Goal: Information Seeking & Learning: Compare options

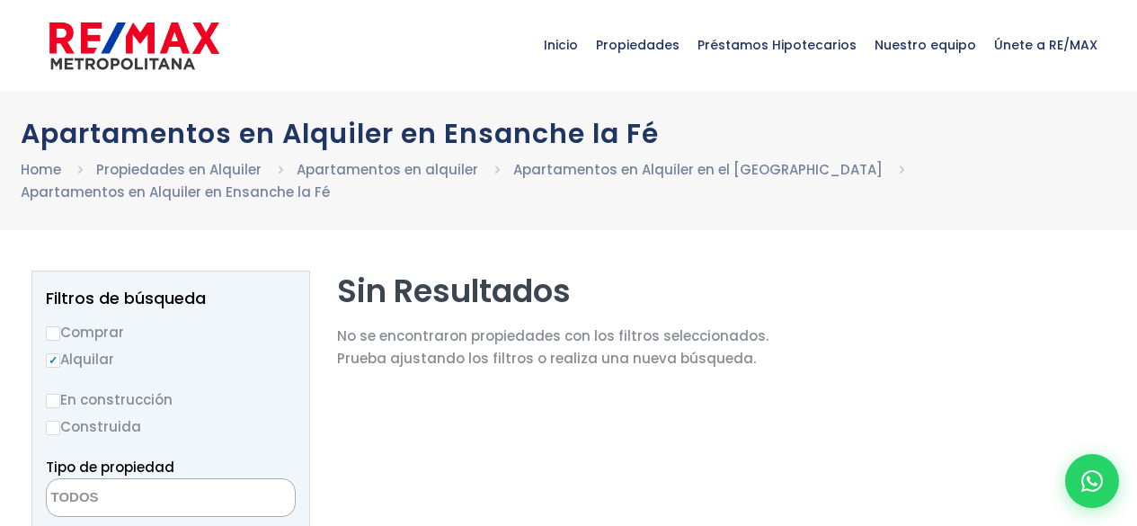
select select
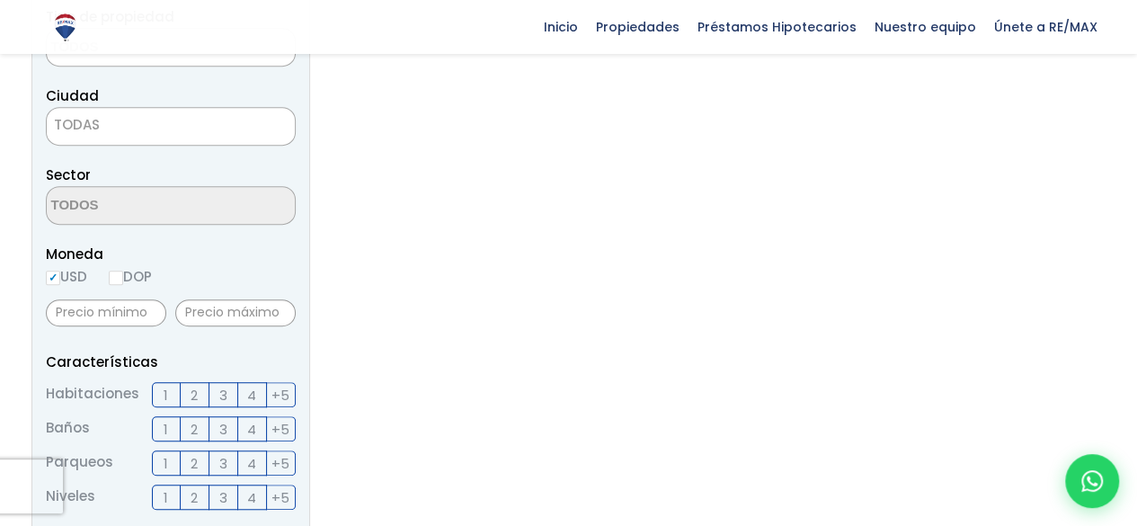
click at [199, 395] on label "2" at bounding box center [195, 394] width 29 height 25
click at [0, 0] on input "2" at bounding box center [0, 0] width 0 height 0
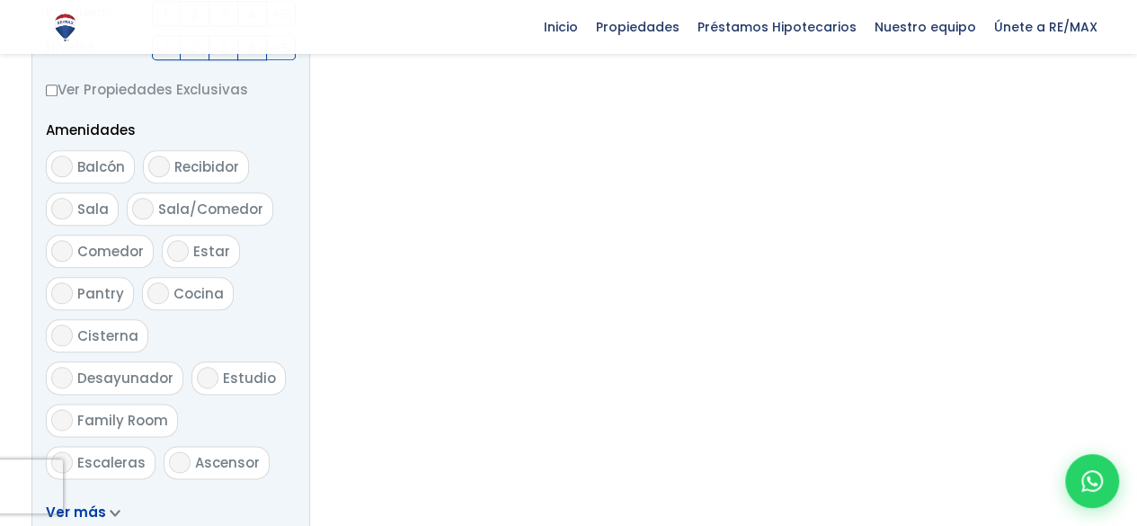
click at [59, 167] on input "Balcón" at bounding box center [62, 166] width 22 height 22
checkbox input "true"
click at [55, 213] on input "Sala" at bounding box center [62, 209] width 22 height 22
checkbox input "true"
click at [58, 258] on input "Comedor" at bounding box center [62, 251] width 22 height 22
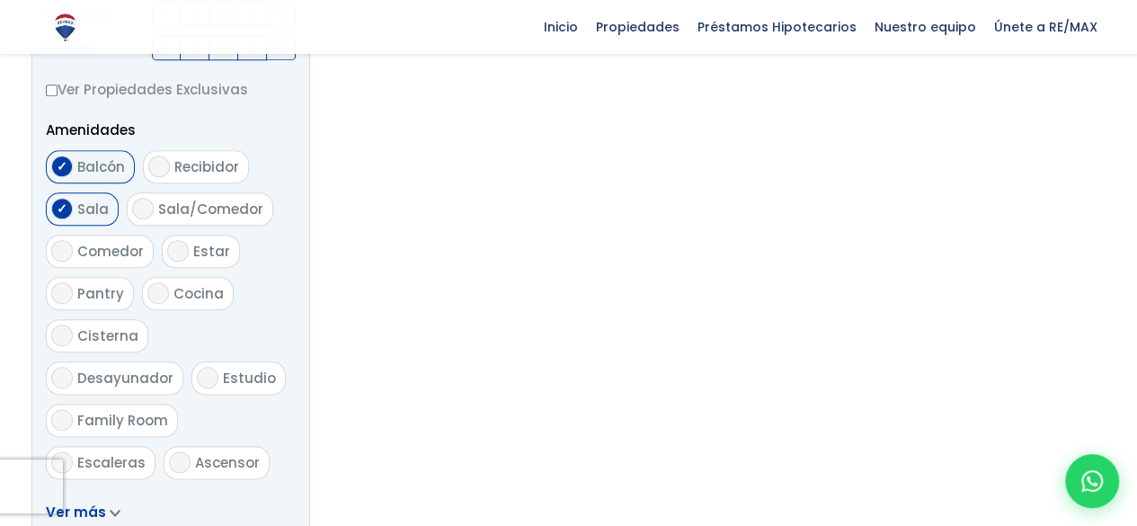
checkbox input "true"
click at [197, 372] on input "Estudio" at bounding box center [208, 378] width 22 height 22
checkbox input "true"
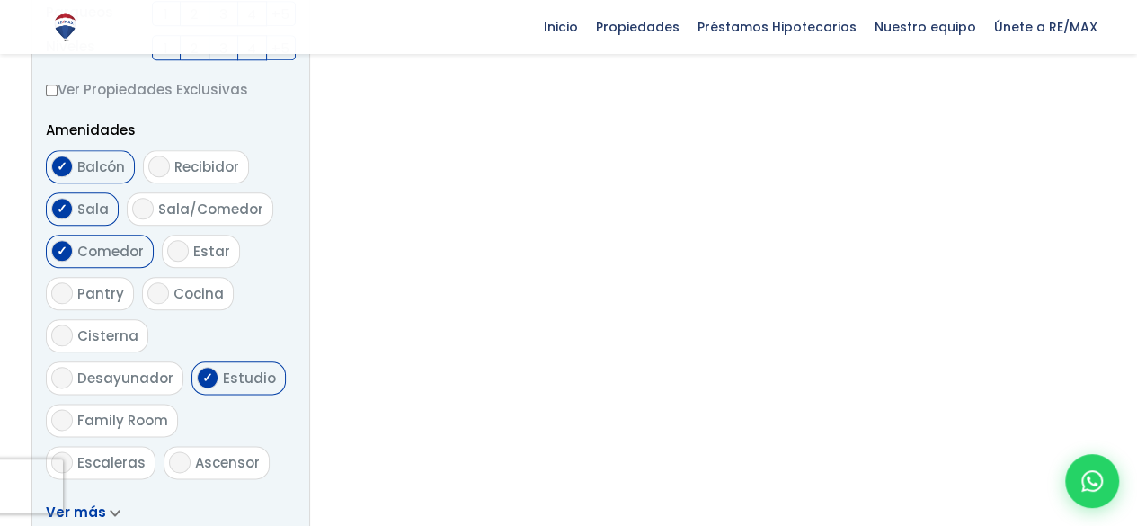
click at [61, 451] on input "Escaleras" at bounding box center [62, 462] width 22 height 22
checkbox input "true"
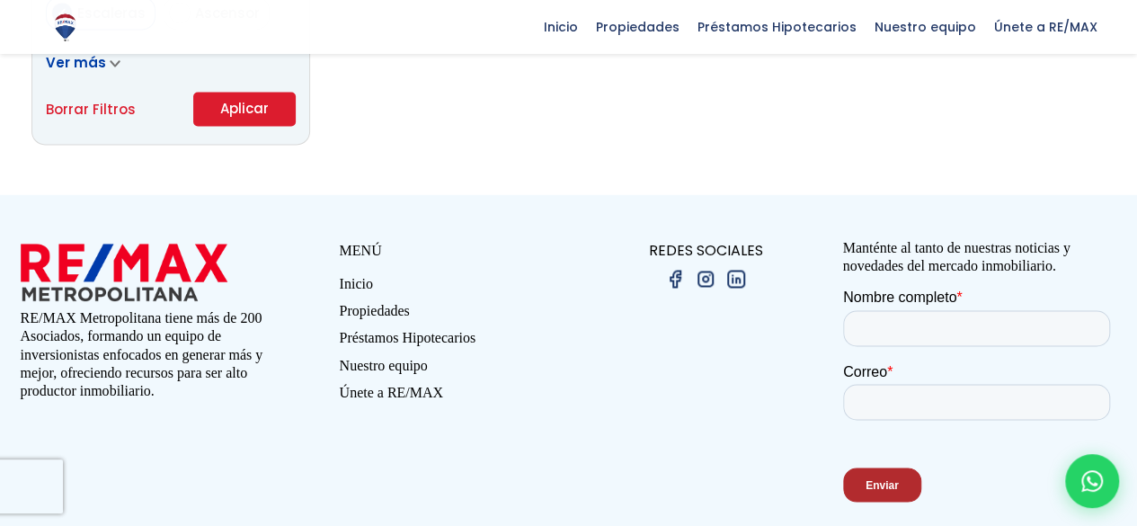
click at [244, 114] on button "Aplicar" at bounding box center [244, 109] width 102 height 34
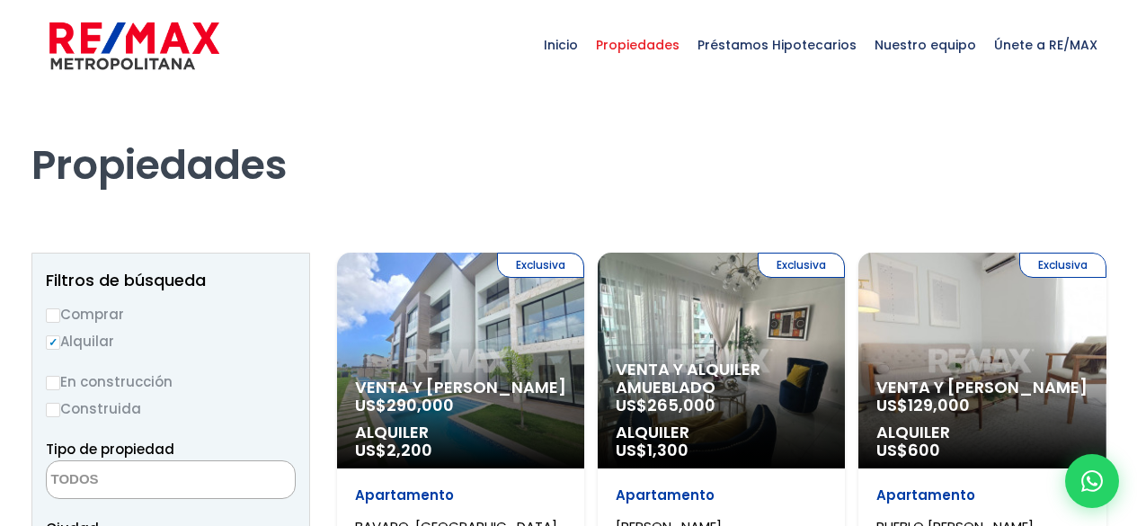
select select
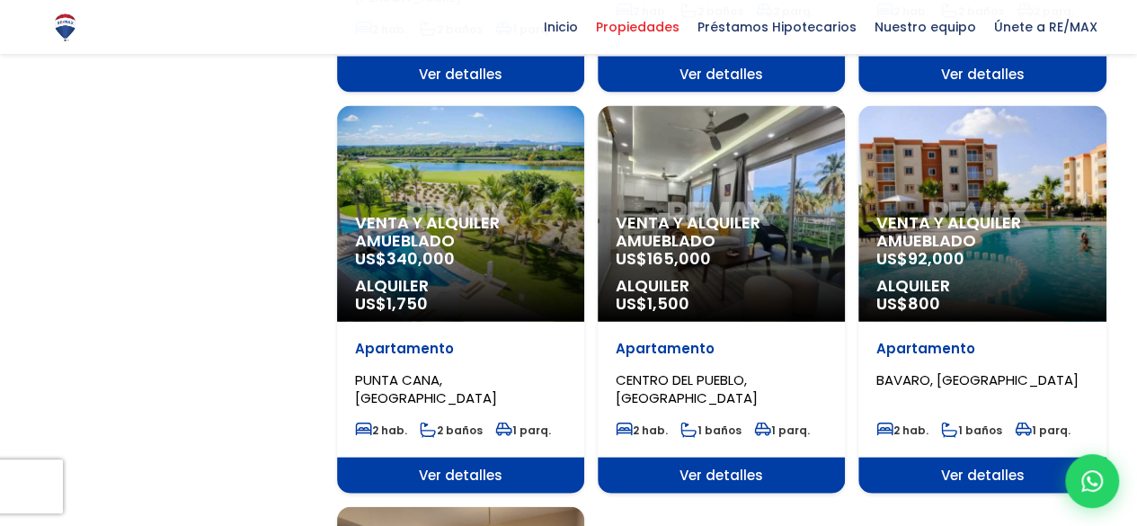
scroll to position [2247, 0]
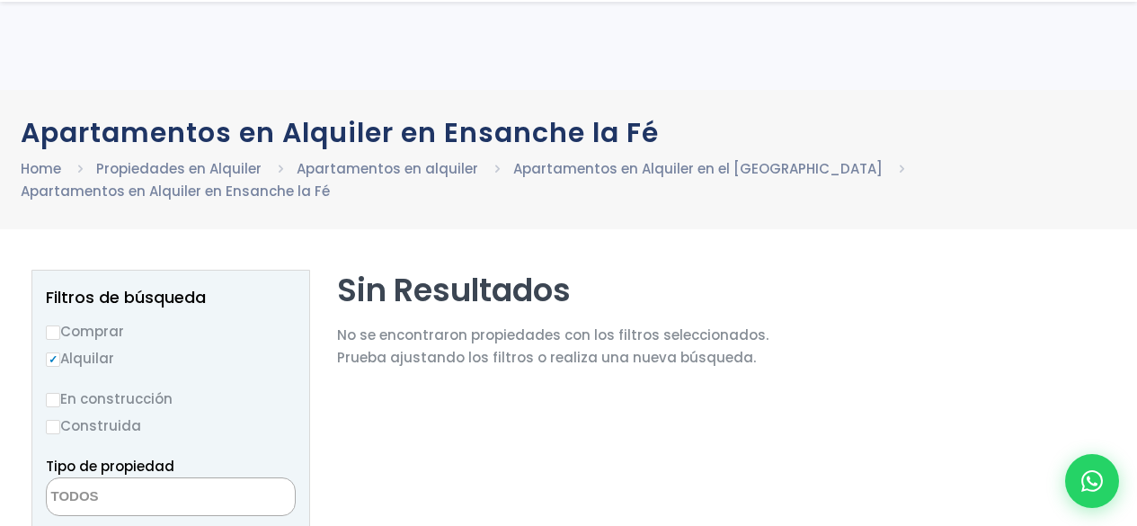
select select
